Goal: Transaction & Acquisition: Subscribe to service/newsletter

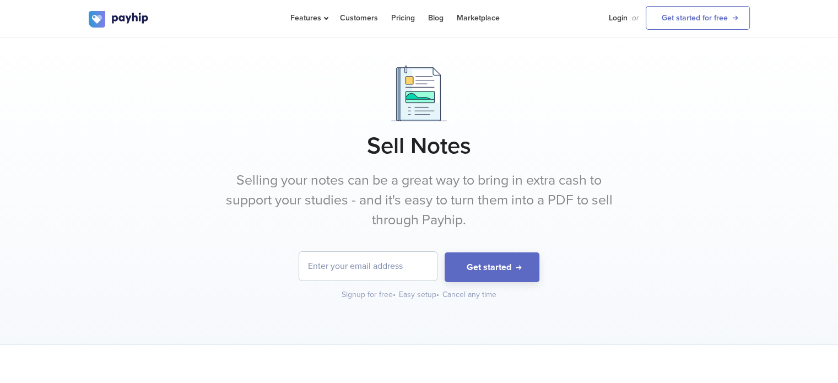
click at [350, 267] on input "email" at bounding box center [368, 266] width 138 height 29
type input "[EMAIL_ADDRESS][DOMAIN_NAME]"
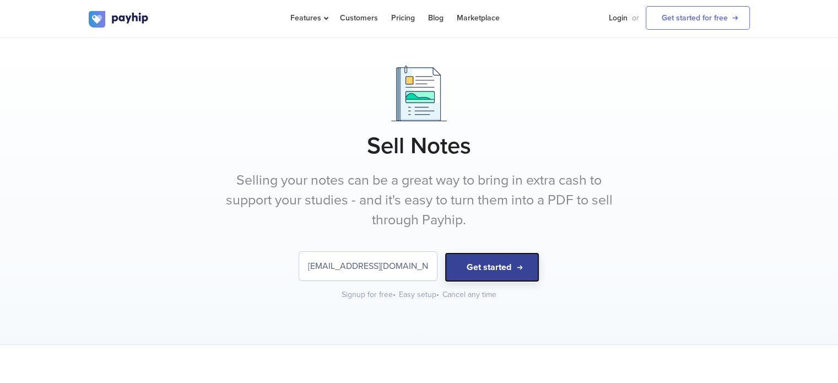
click at [508, 270] on button "Get started" at bounding box center [491, 267] width 95 height 30
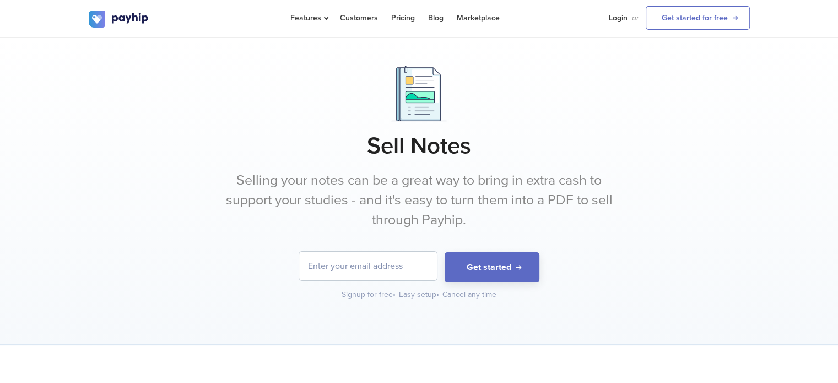
click at [324, 262] on input "email" at bounding box center [368, 266] width 138 height 29
type input "[EMAIL_ADDRESS][DOMAIN_NAME]"
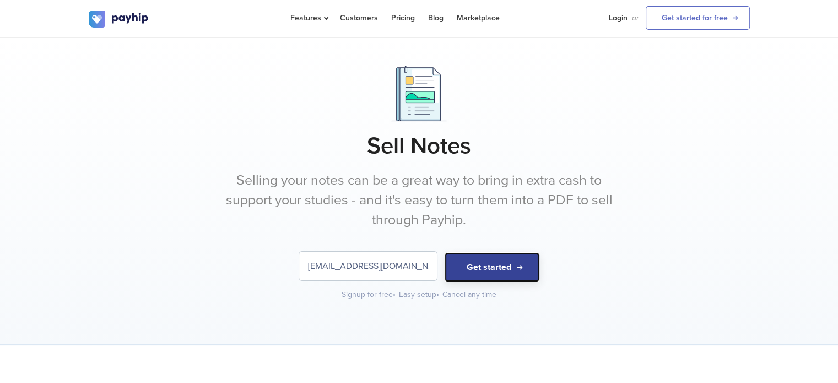
click at [487, 277] on button "Get started" at bounding box center [491, 267] width 95 height 30
